Goal: Task Accomplishment & Management: Complete application form

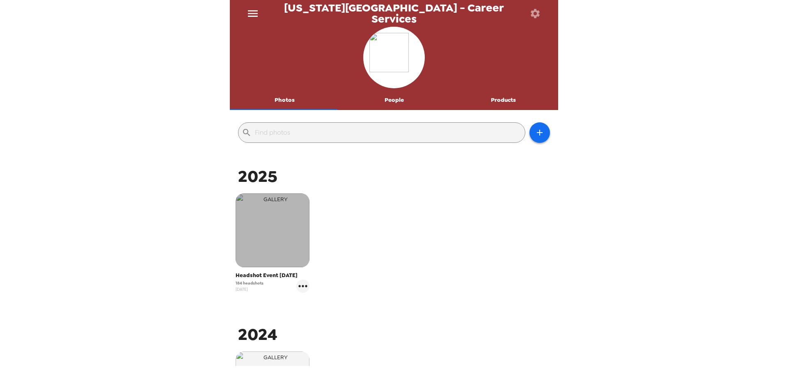
click at [272, 220] on img "button" at bounding box center [272, 230] width 74 height 74
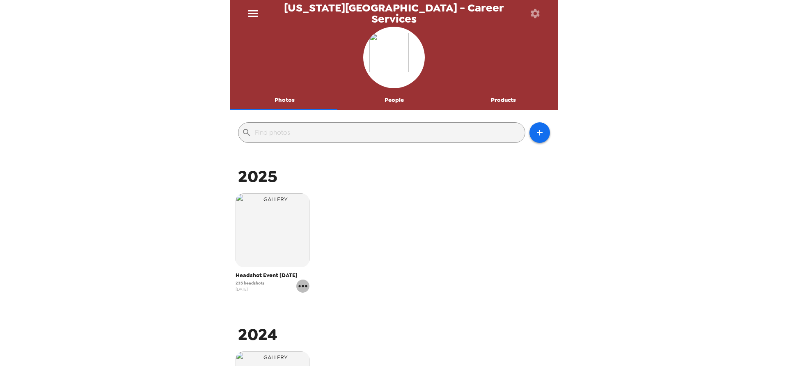
click at [304, 288] on icon "gallery menu" at bounding box center [302, 285] width 13 height 13
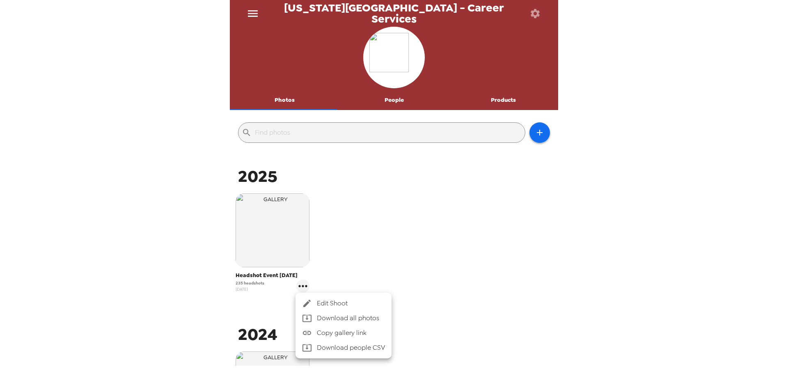
click at [398, 99] on div at bounding box center [394, 187] width 788 height 374
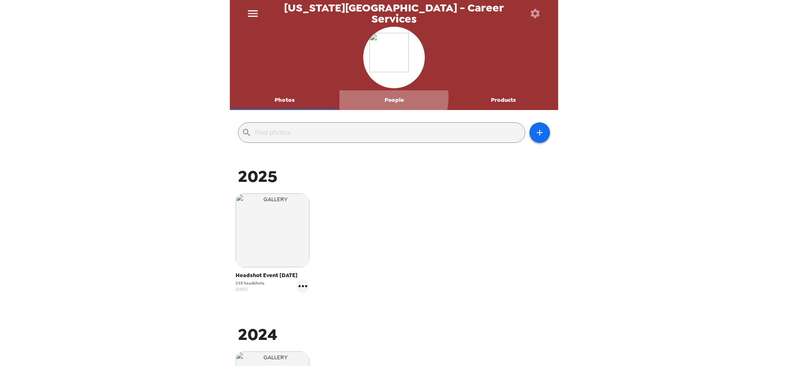
click at [389, 98] on button "People" at bounding box center [394, 100] width 110 height 20
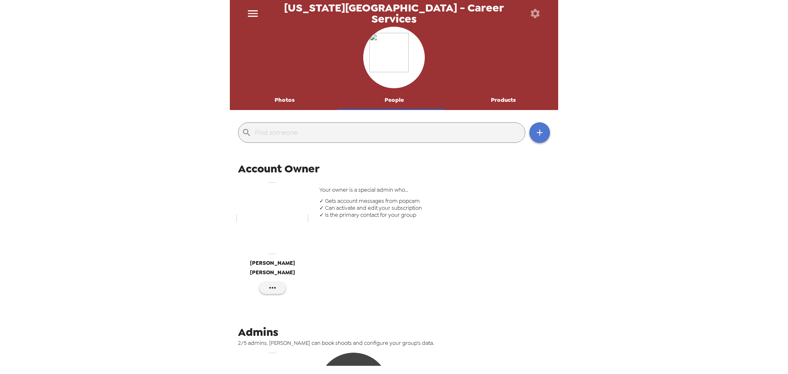
click at [535, 125] on button "button" at bounding box center [539, 132] width 21 height 21
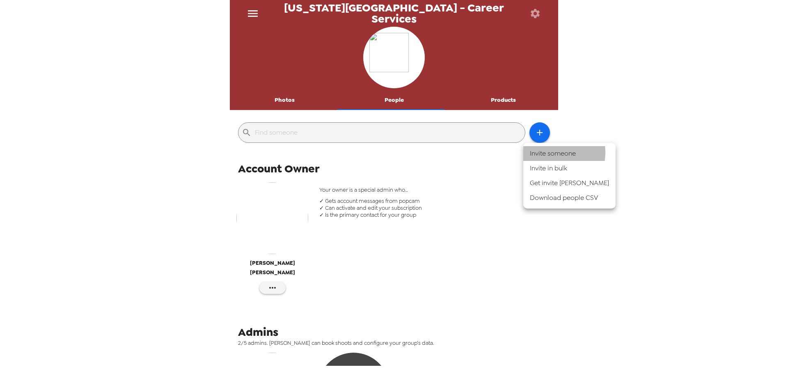
click at [548, 152] on li "Invite someone" at bounding box center [569, 153] width 92 height 15
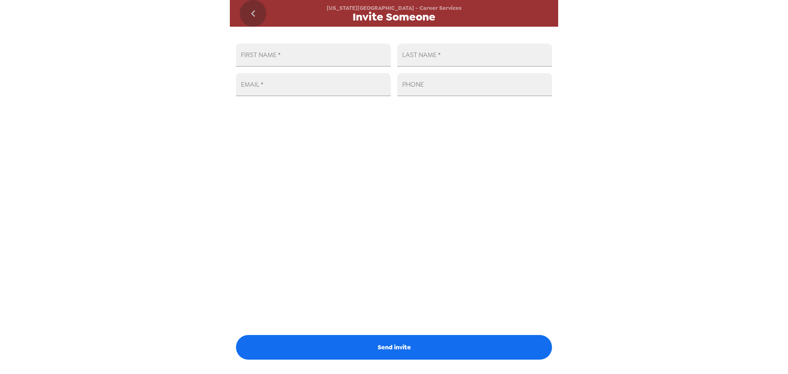
click at [251, 8] on icon "go back" at bounding box center [253, 13] width 13 height 13
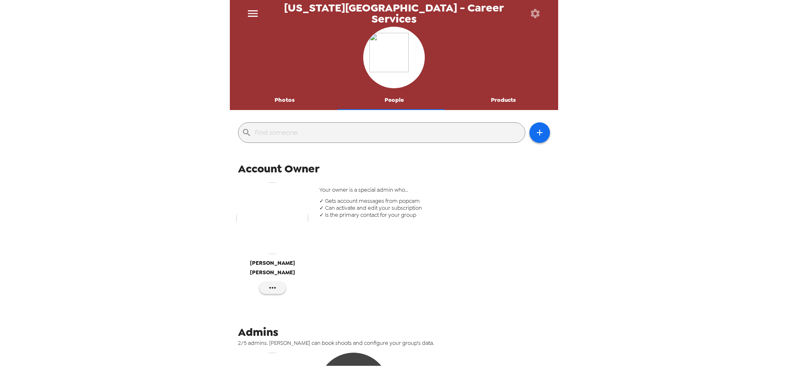
click at [296, 133] on div "Photos People Products ​ Account Owner [PERSON_NAME] Your owner is a special ad…" at bounding box center [394, 196] width 328 height 339
click at [295, 133] on input "text" at bounding box center [388, 132] width 267 height 13
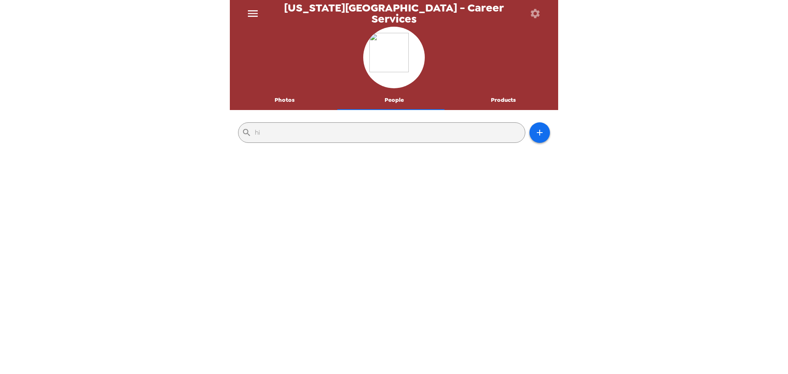
type input "h"
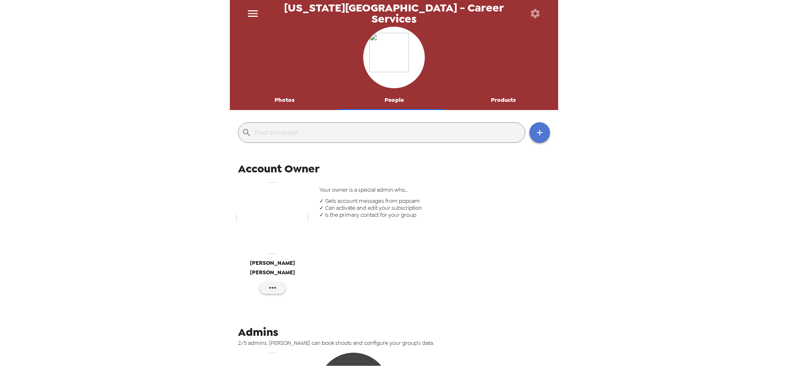
click at [542, 129] on button "button" at bounding box center [539, 132] width 21 height 21
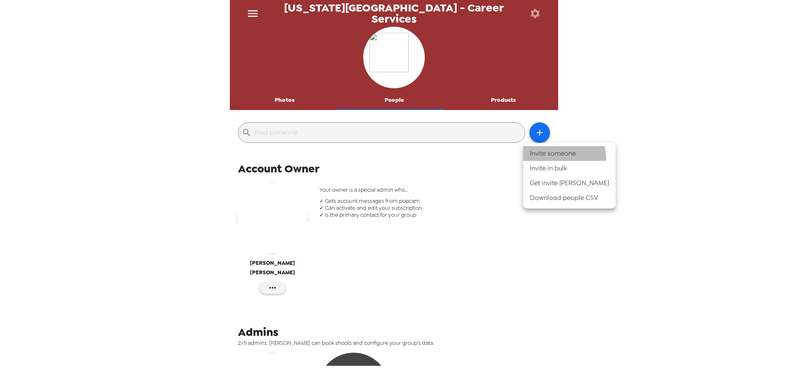
click at [560, 158] on li "Invite someone" at bounding box center [569, 153] width 92 height 15
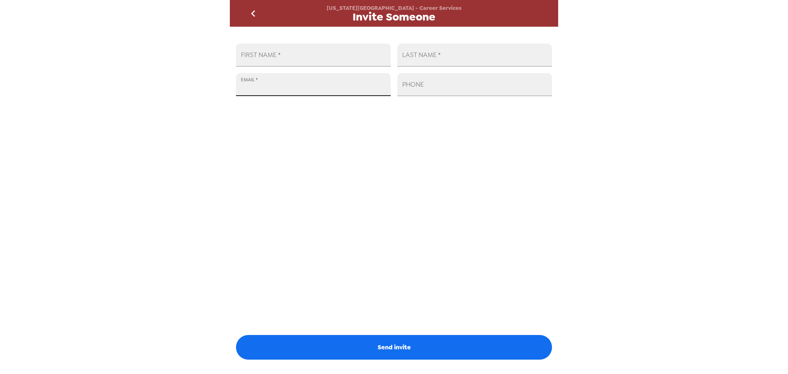
drag, startPoint x: 369, startPoint y: 78, endPoint x: 362, endPoint y: 78, distance: 6.6
click at [367, 80] on input "EMAIL   *" at bounding box center [313, 84] width 155 height 23
paste input "[EMAIL_ADDRESS][DOMAIN_NAME]"
type input "[EMAIL_ADDRESS][DOMAIN_NAME]"
click at [308, 57] on input "FIRST NAME   *" at bounding box center [313, 54] width 155 height 23
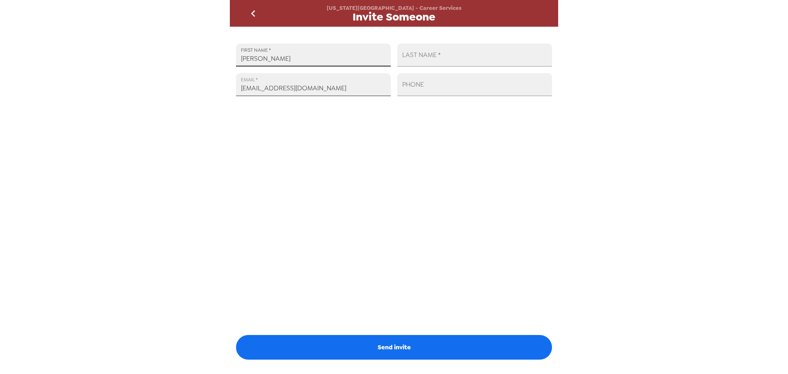
type input "[PERSON_NAME]"
drag, startPoint x: 273, startPoint y: 89, endPoint x: 248, endPoint y: 82, distance: 25.5
click at [248, 82] on div "EMAIL   * [EMAIL_ADDRESS][DOMAIN_NAME]" at bounding box center [313, 84] width 155 height 23
click at [415, 57] on input "LAST NAME   *" at bounding box center [474, 54] width 155 height 23
paste input "zavelasco"
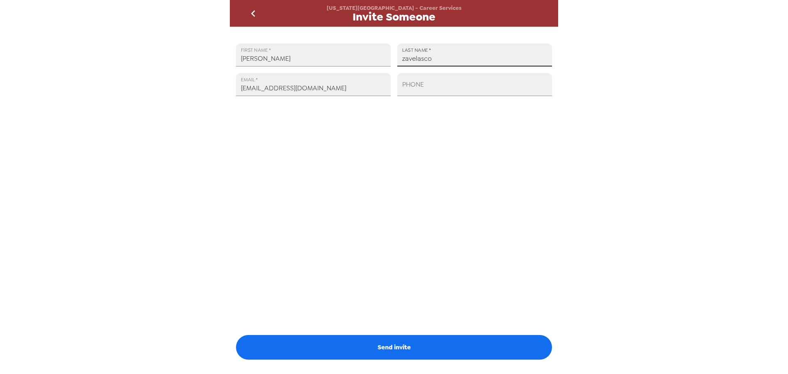
click at [402, 60] on input "zavelasco" at bounding box center [474, 54] width 155 height 23
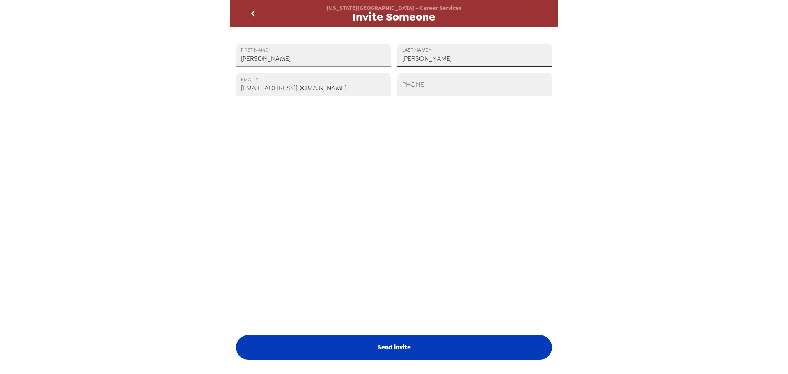
type input "[PERSON_NAME]"
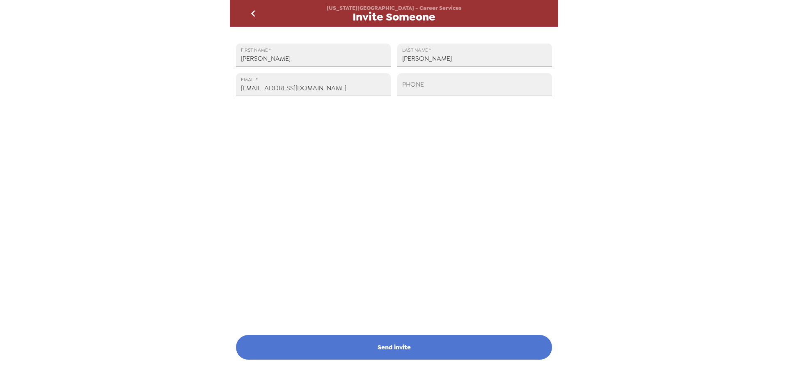
click at [403, 344] on button "Send invite" at bounding box center [394, 347] width 316 height 25
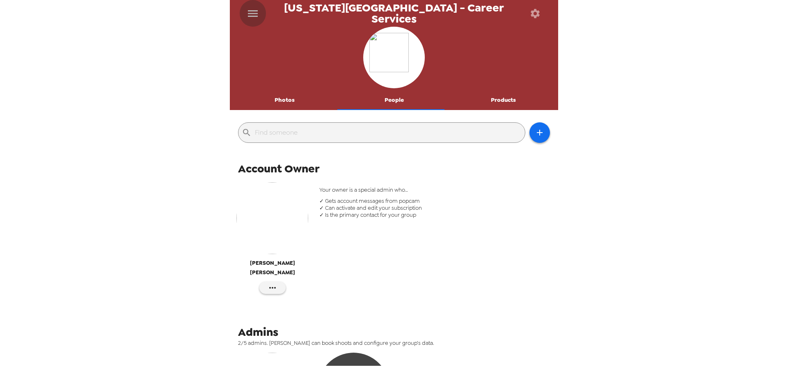
click at [253, 13] on icon "menu" at bounding box center [253, 13] width 10 height 7
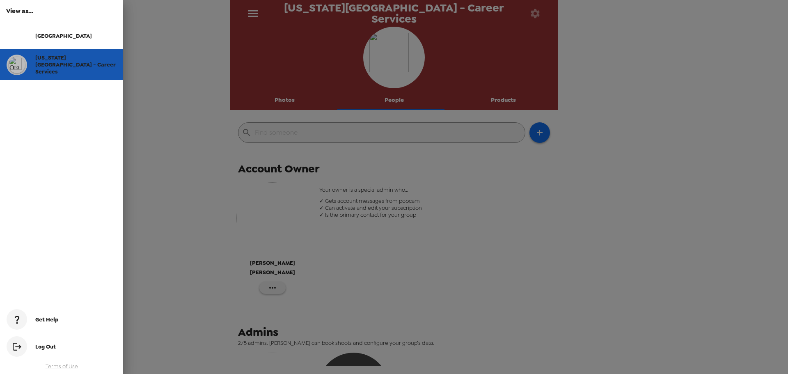
click at [41, 59] on span "[US_STATE][GEOGRAPHIC_DATA] - Career Services" at bounding box center [75, 64] width 80 height 21
click at [287, 96] on div at bounding box center [394, 187] width 788 height 374
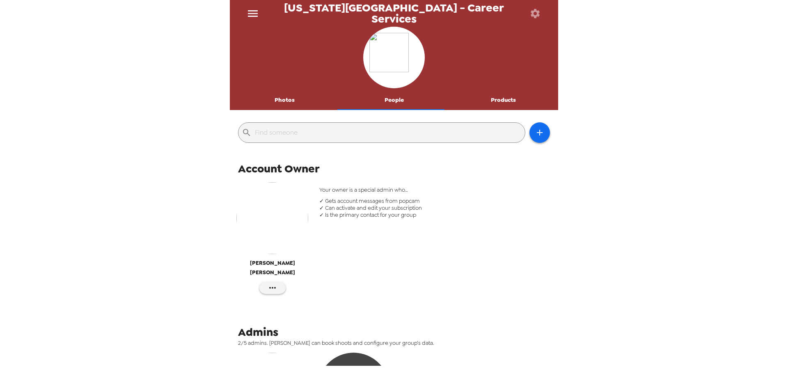
click at [286, 100] on button "Photos" at bounding box center [285, 100] width 110 height 20
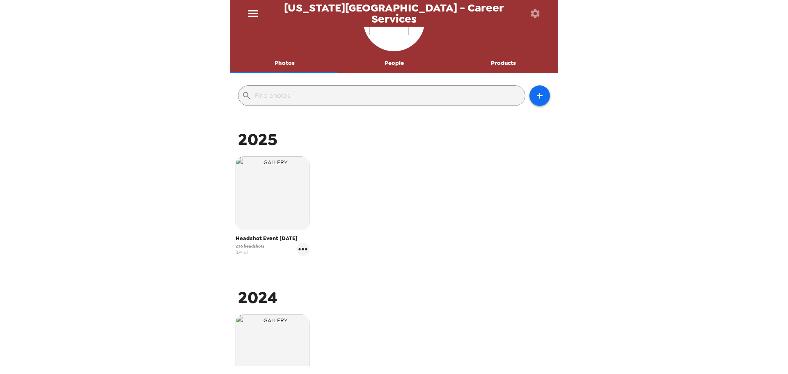
scroll to position [82, 0]
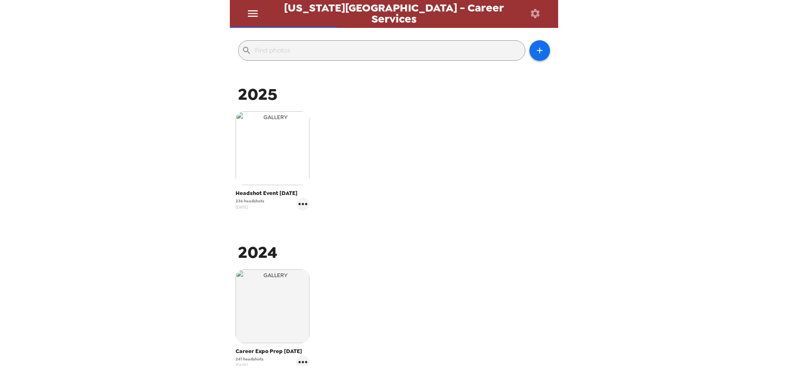
click at [293, 166] on img "button" at bounding box center [272, 148] width 74 height 74
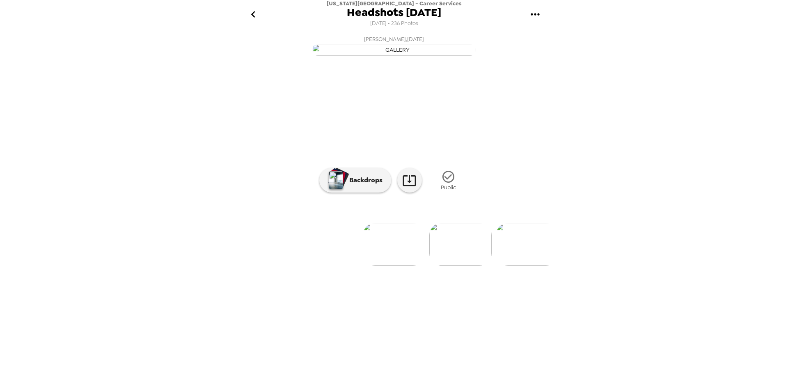
click at [261, 11] on button "go back" at bounding box center [253, 14] width 27 height 27
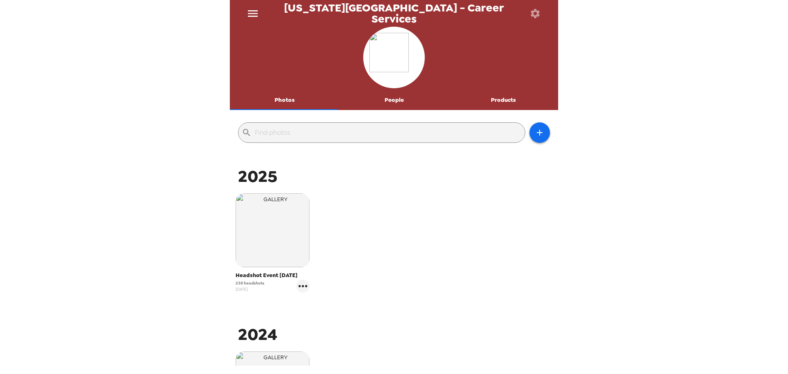
click at [294, 140] on div "​" at bounding box center [381, 132] width 287 height 21
click at [291, 127] on input "text" at bounding box center [388, 132] width 267 height 13
click at [371, 101] on button "People" at bounding box center [394, 100] width 110 height 20
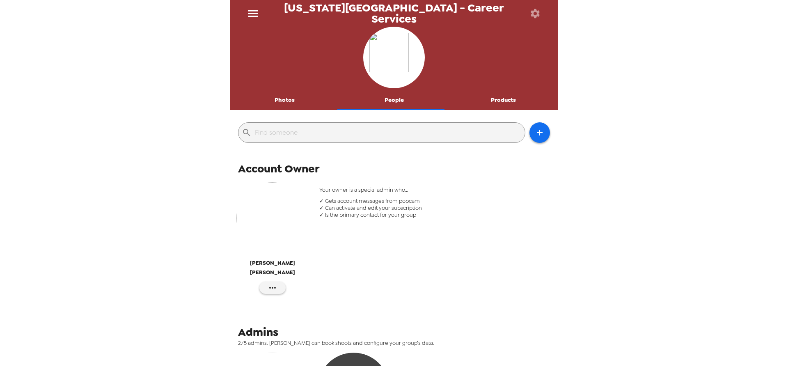
click at [315, 132] on input "text" at bounding box center [388, 132] width 267 height 13
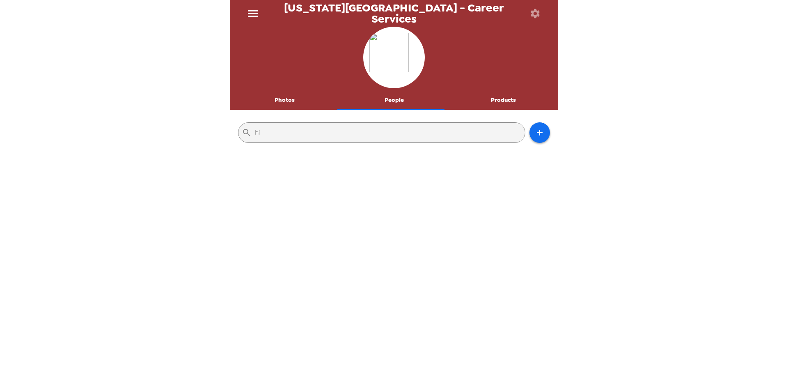
type input "h"
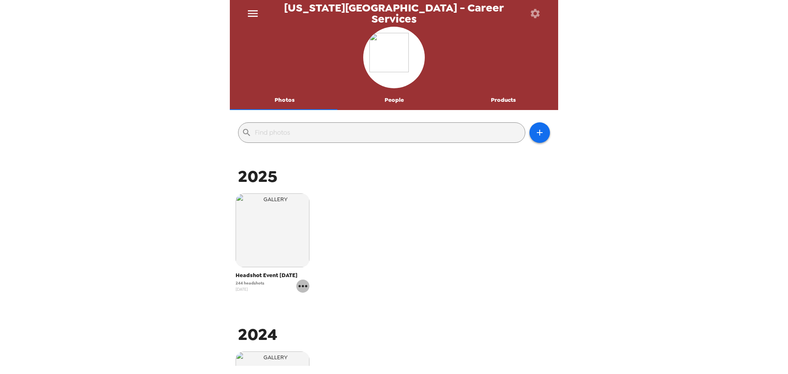
click at [298, 287] on icon "gallery menu" at bounding box center [302, 285] width 13 height 13
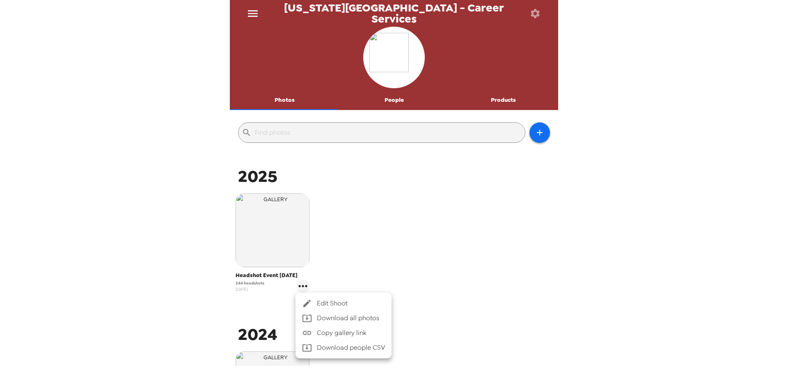
click at [390, 244] on div at bounding box center [394, 187] width 788 height 374
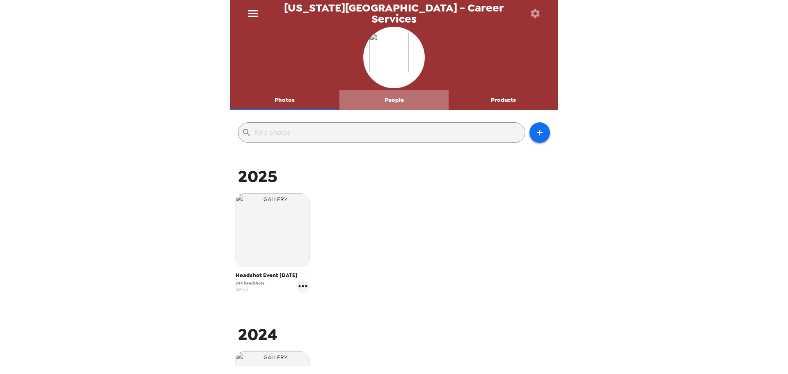
click at [395, 97] on button "People" at bounding box center [394, 100] width 110 height 20
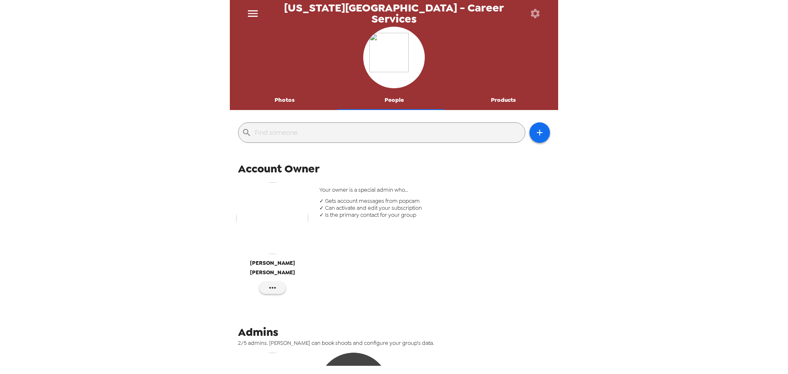
click at [423, 128] on input "text" at bounding box center [388, 132] width 267 height 13
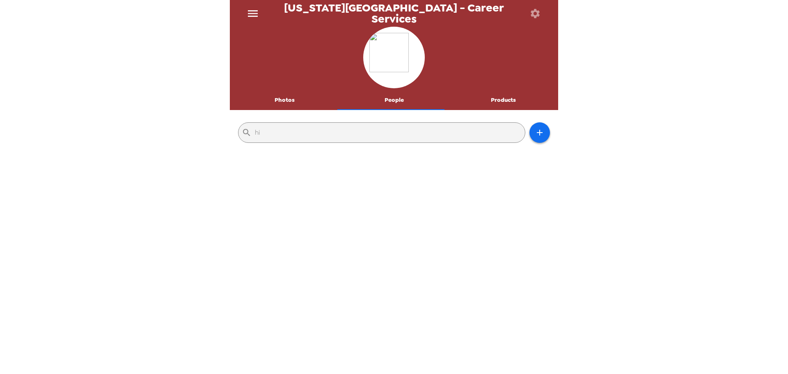
type input "h"
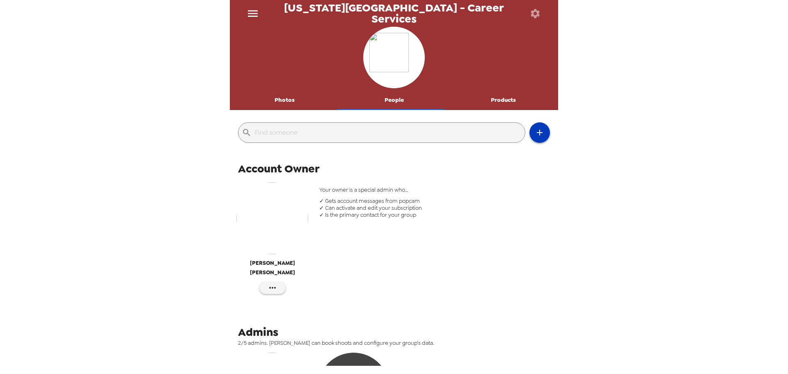
click at [536, 135] on icon "button" at bounding box center [540, 133] width 10 height 10
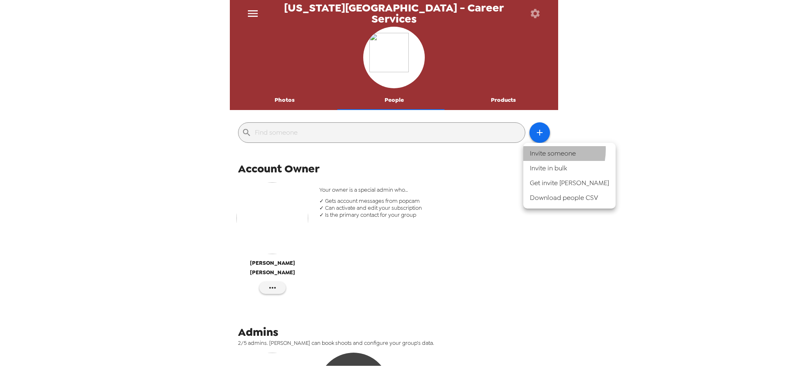
click at [537, 149] on li "Invite someone" at bounding box center [569, 153] width 92 height 15
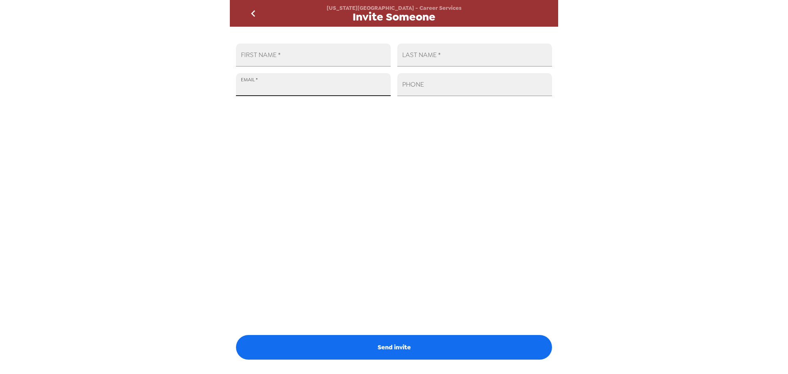
click at [263, 76] on input "EMAIL   *" at bounding box center [313, 84] width 155 height 23
paste input "https://lumatic.app/org/dashboard/5899"
type input "https://lumatic.app/org/dashboard/5899"
click at [293, 80] on input "EMAIL   *" at bounding box center [313, 84] width 155 height 23
paste input "[EMAIL_ADDRESS][DOMAIN_NAME]"
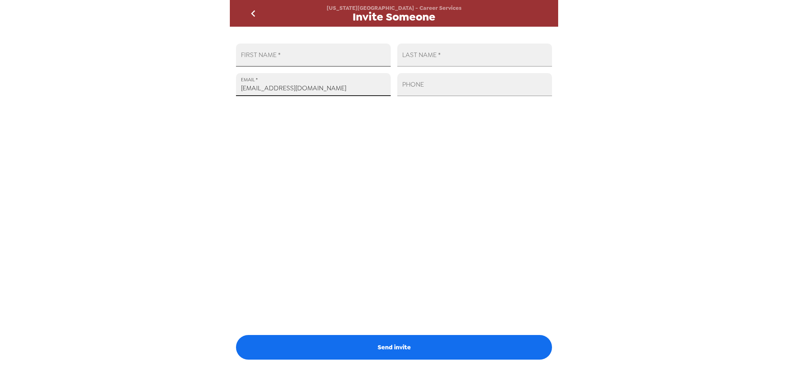
type input "[EMAIL_ADDRESS][DOMAIN_NAME]"
click at [277, 58] on input "FIRST NAME   *" at bounding box center [313, 54] width 155 height 23
type input "[PERSON_NAME]"
drag, startPoint x: 251, startPoint y: 88, endPoint x: 273, endPoint y: 87, distance: 21.8
click at [273, 87] on input "[EMAIL_ADDRESS][DOMAIN_NAME]" at bounding box center [313, 84] width 155 height 23
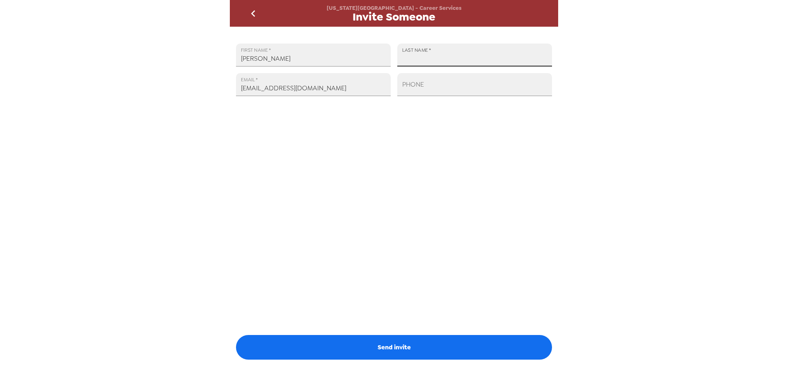
click at [433, 55] on input "LAST NAME   *" at bounding box center [474, 54] width 155 height 23
paste input "[PERSON_NAME]"
type input "[PERSON_NAME]"
click at [372, 192] on div "FIRST NAME   * Hilde LAST NAME   * velasco EMAIL   * hzavelasco@wsu.edu PHONE S…" at bounding box center [394, 196] width 328 height 339
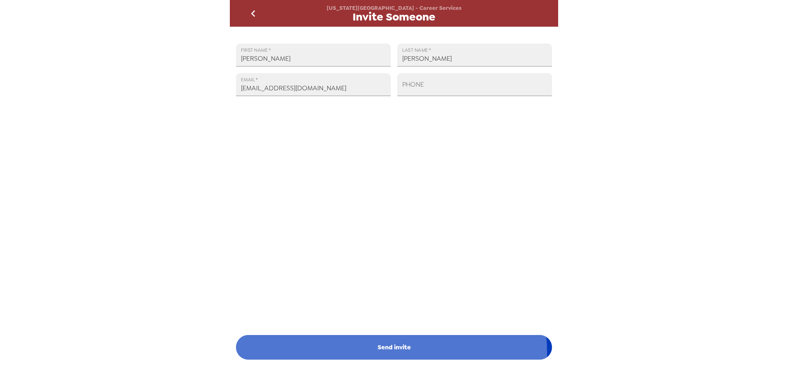
click at [384, 352] on button "Send invite" at bounding box center [394, 347] width 316 height 25
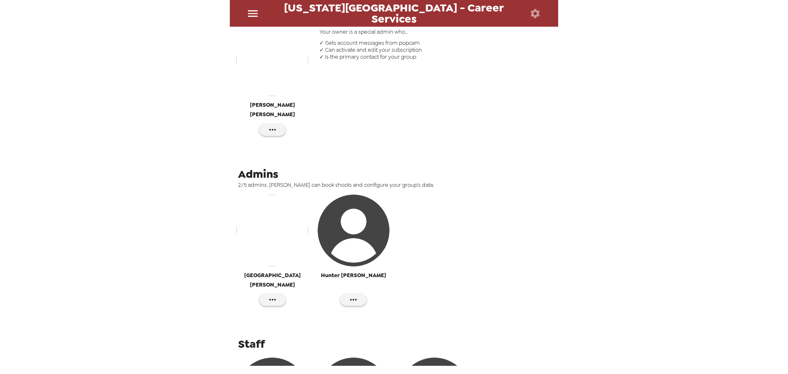
scroll to position [164, 0]
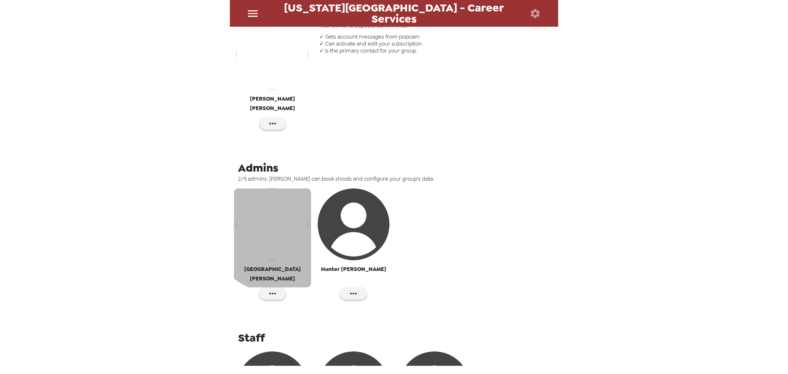
click at [280, 211] on img "button" at bounding box center [272, 224] width 72 height 72
